Goal: Find specific page/section: Find specific page/section

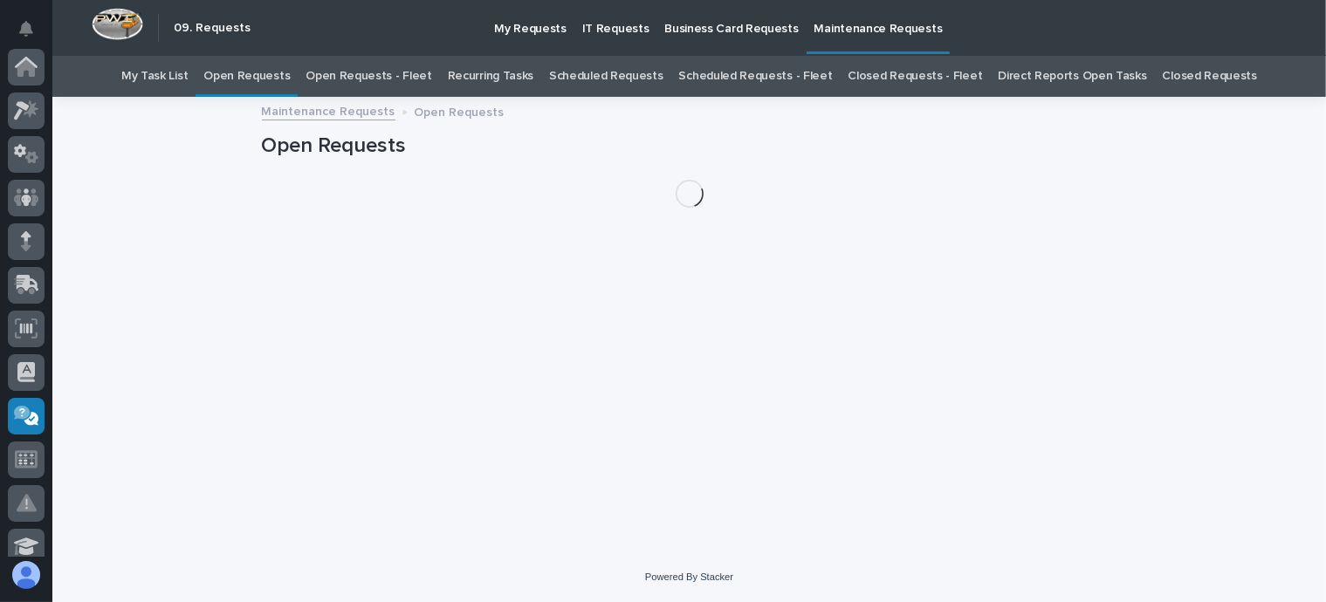
scroll to position [349, 0]
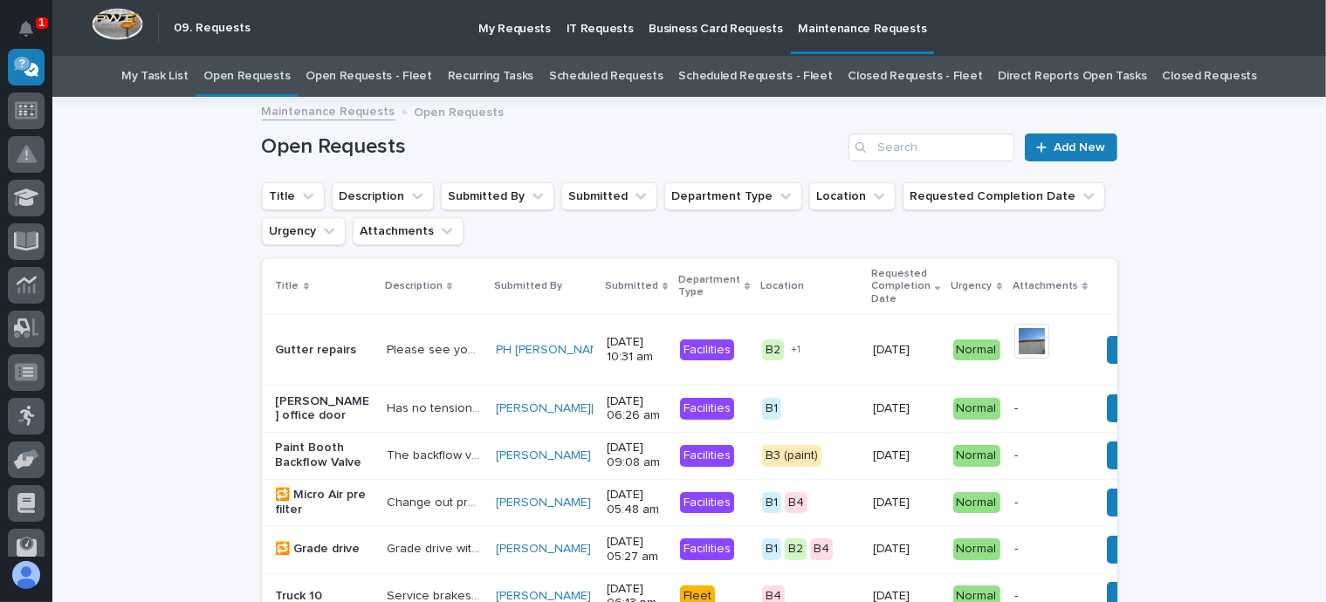
click at [402, 74] on link "Open Requests - Fleet" at bounding box center [369, 76] width 127 height 41
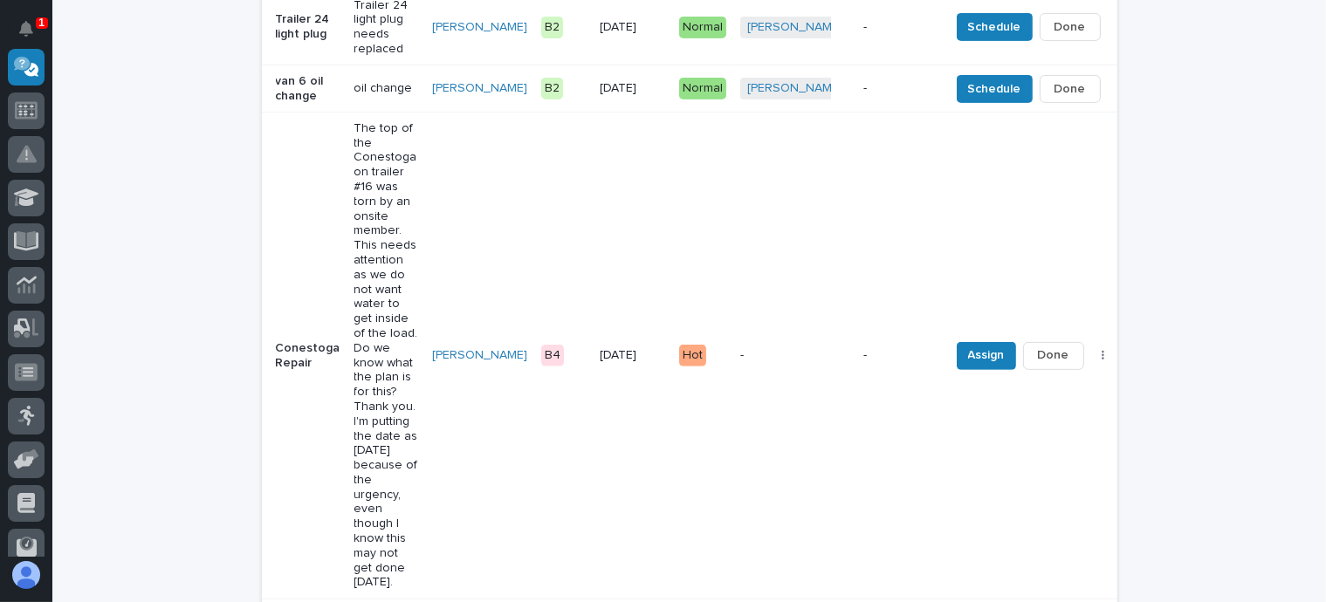
scroll to position [681, 0]
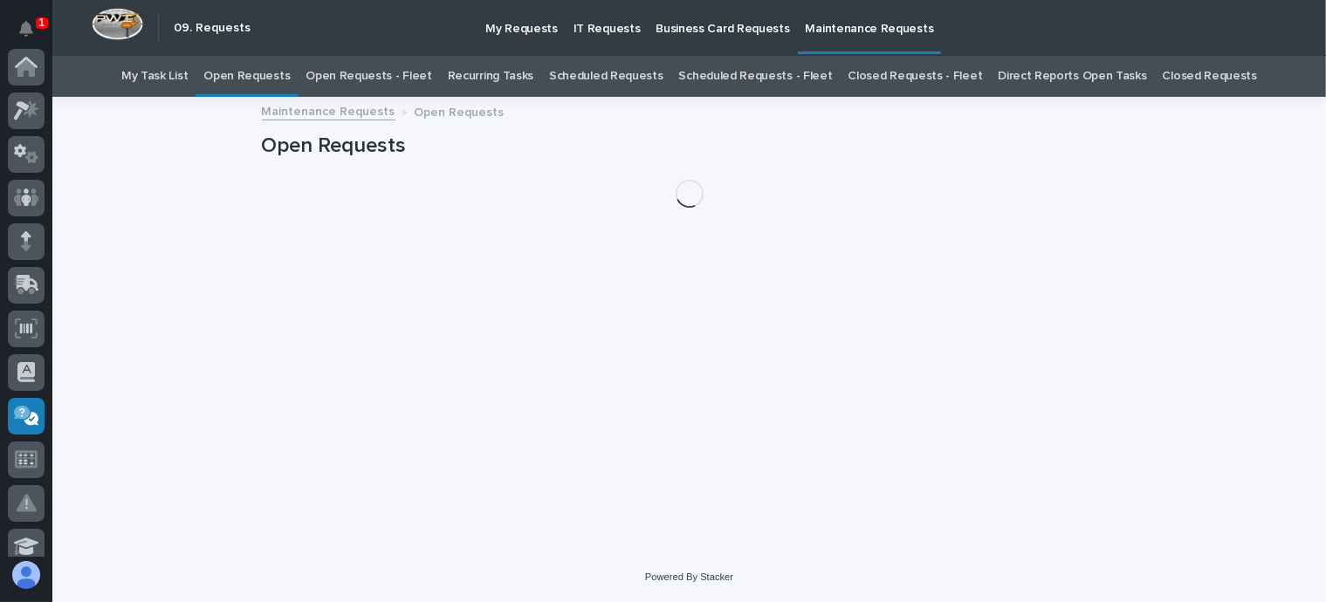
scroll to position [349, 0]
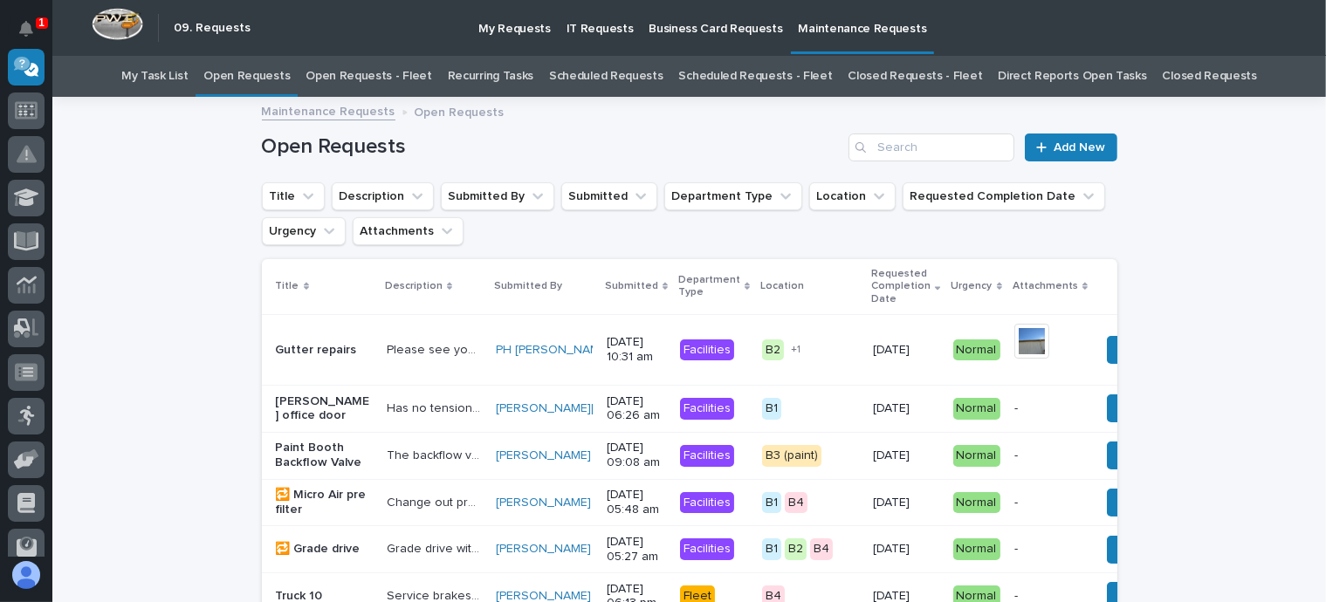
click at [421, 77] on link "Open Requests - Fleet" at bounding box center [369, 76] width 127 height 41
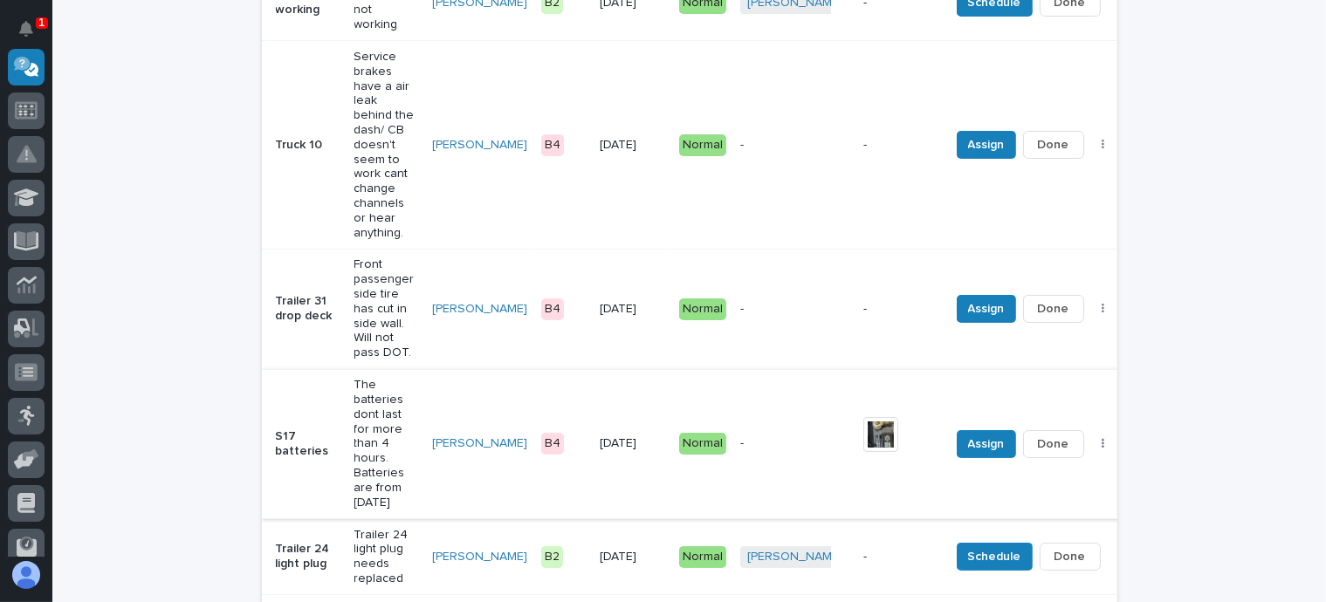
scroll to position [436, 0]
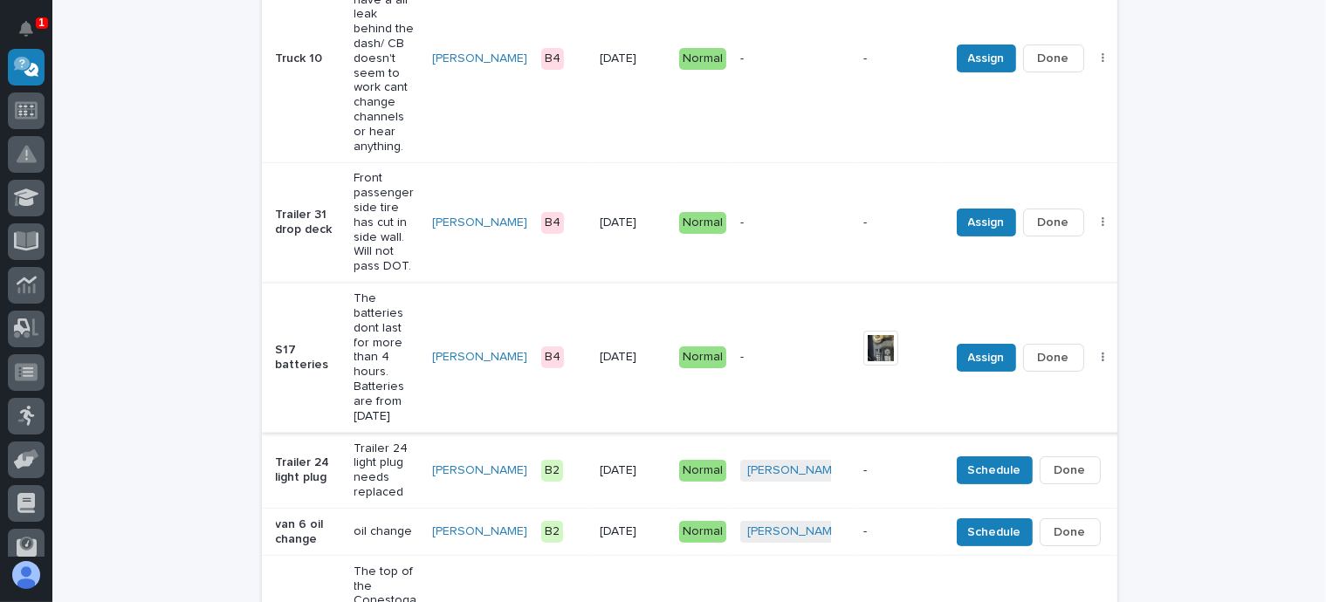
click at [863, 331] on img at bounding box center [880, 348] width 35 height 35
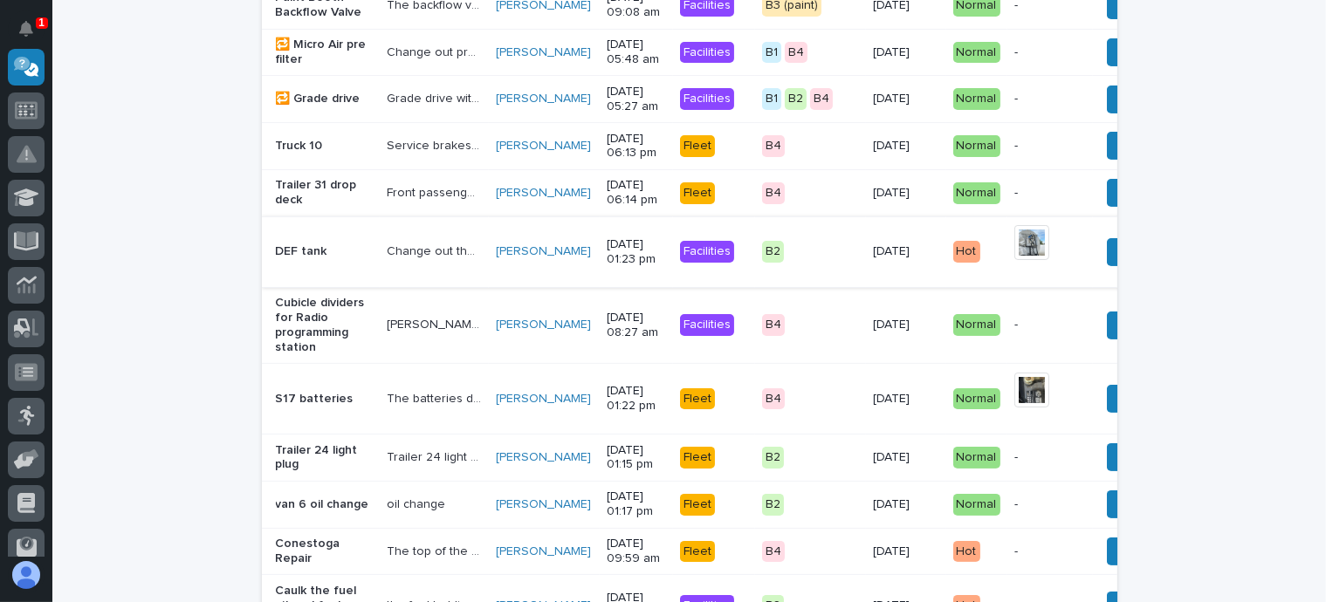
scroll to position [492, 0]
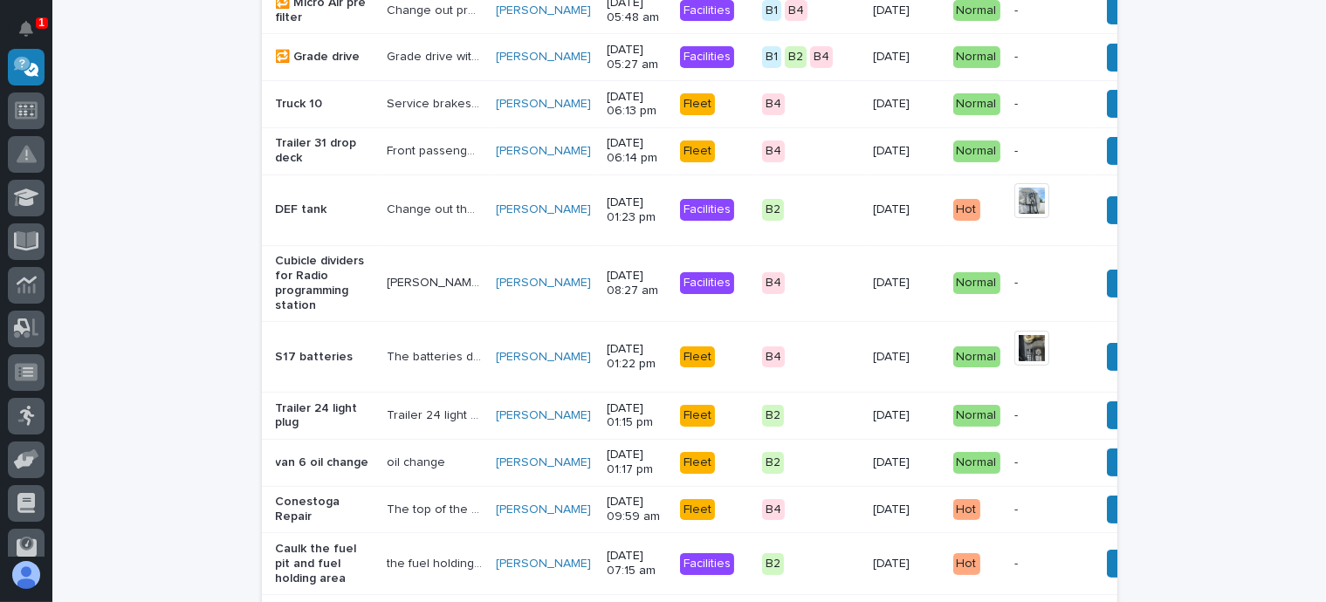
click at [393, 291] on p "[PERSON_NAME] would like cubicle dividers to keep the welding arcs non-visible,…" at bounding box center [436, 281] width 99 height 18
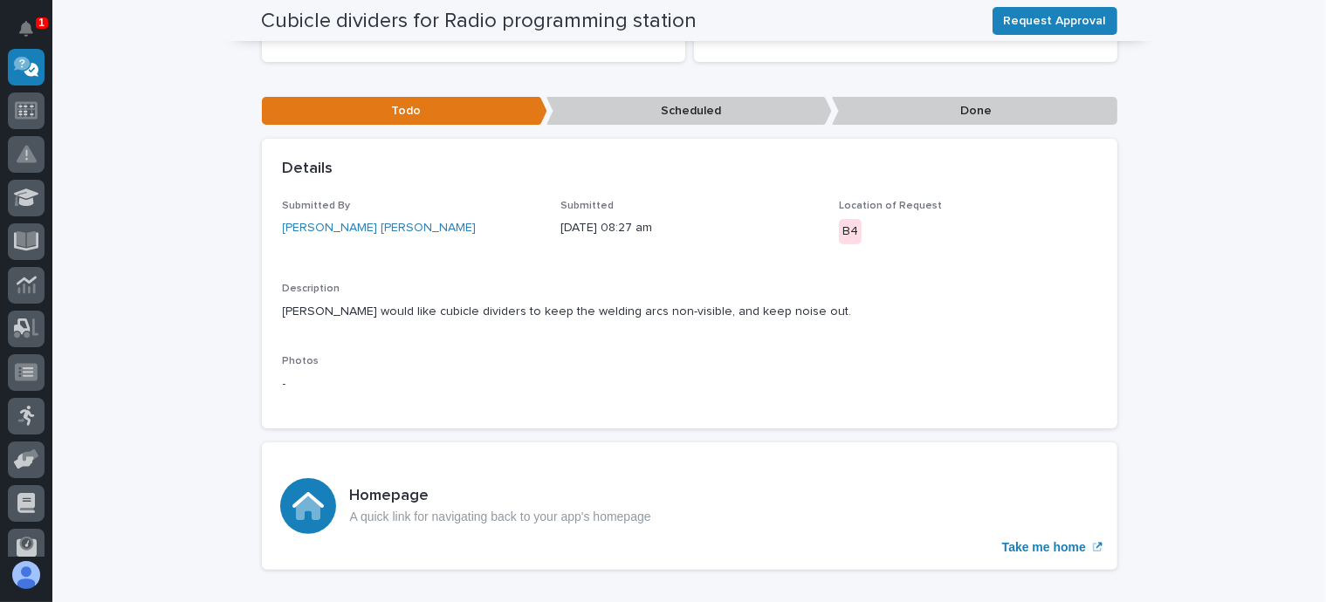
scroll to position [349, 0]
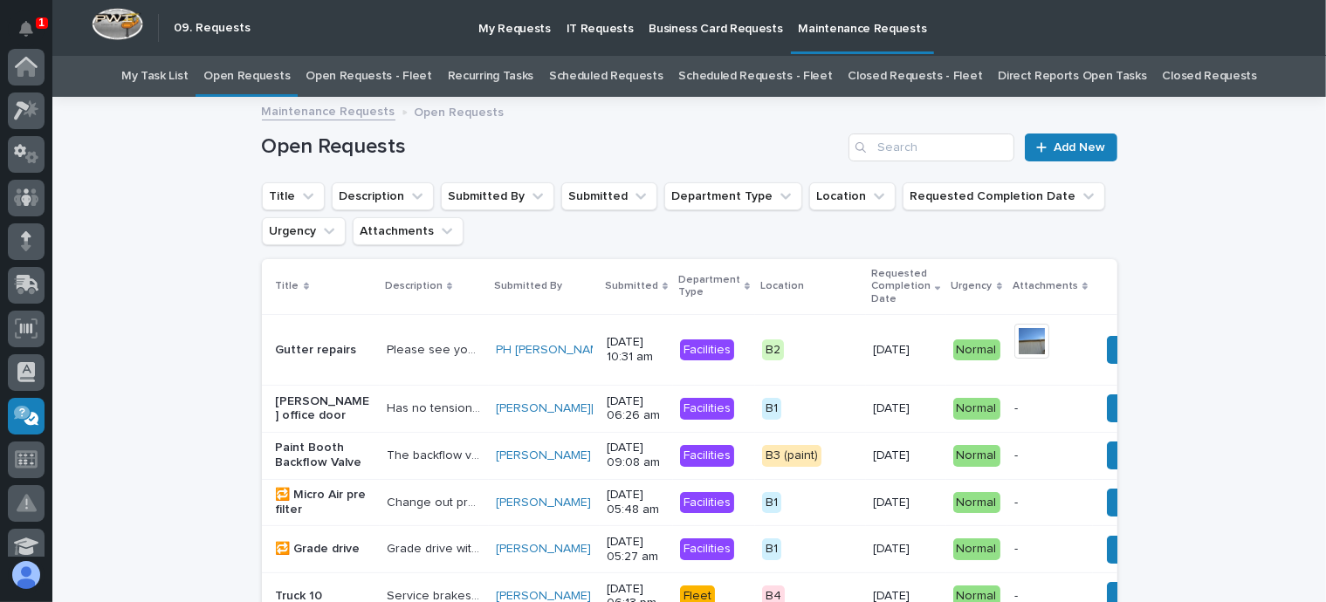
scroll to position [349, 0]
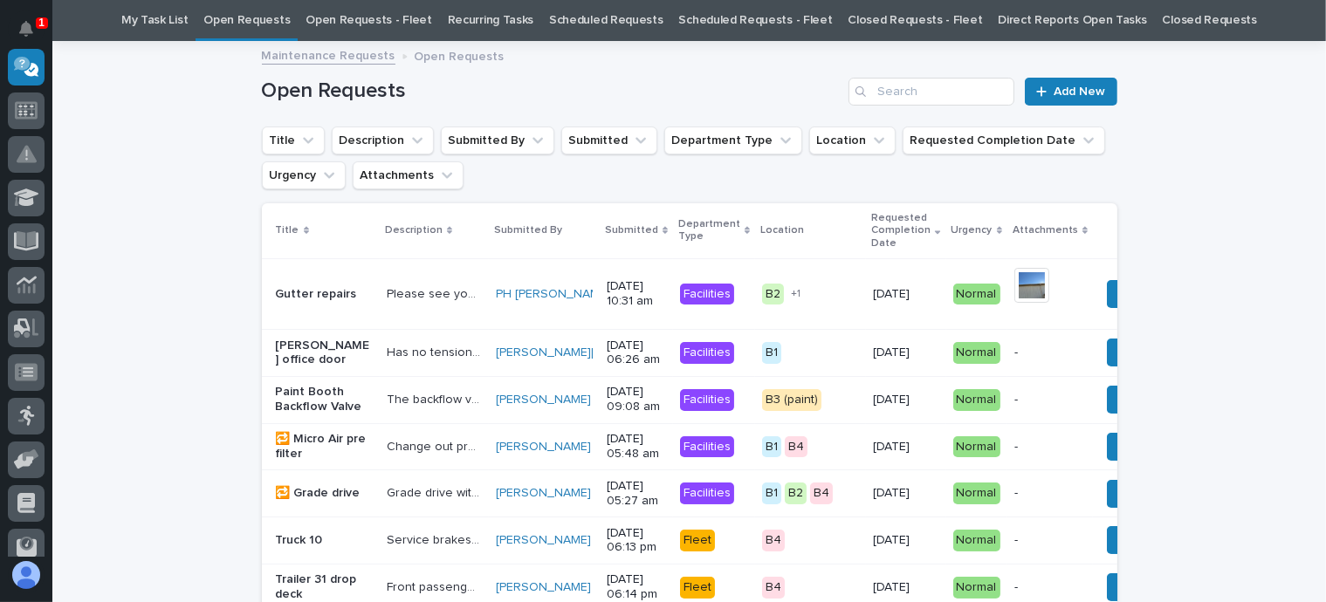
click at [405, 18] on link "Open Requests - Fleet" at bounding box center [369, 20] width 127 height 41
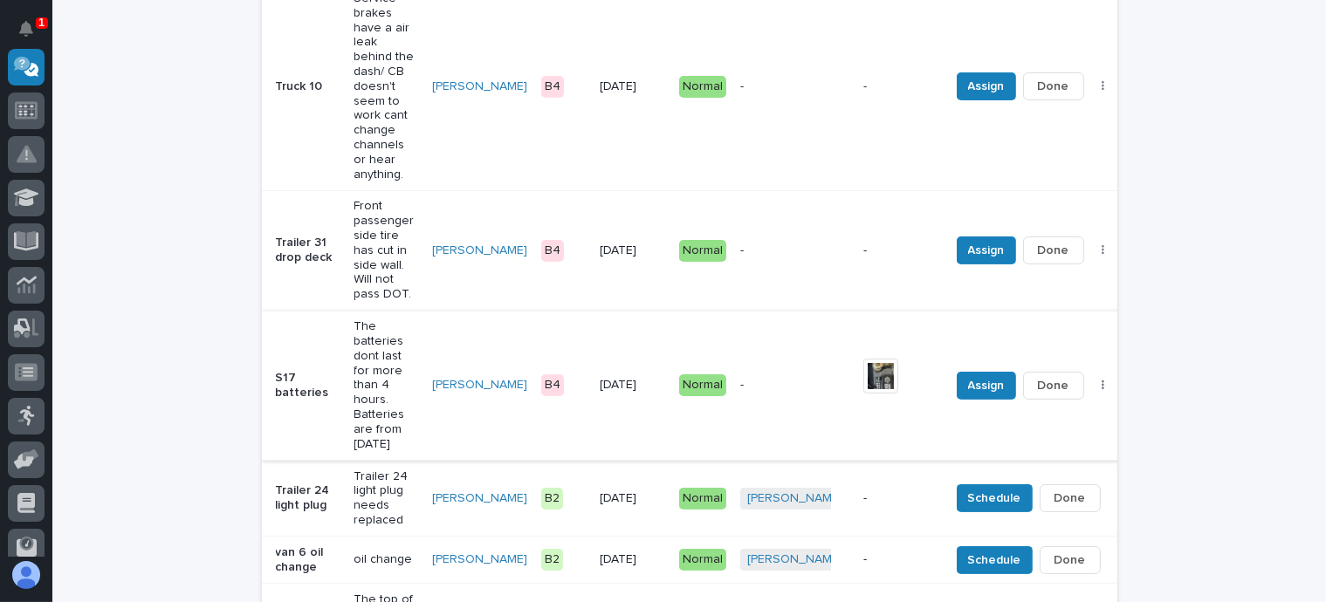
scroll to position [436, 0]
